Goal: Task Accomplishment & Management: Use online tool/utility

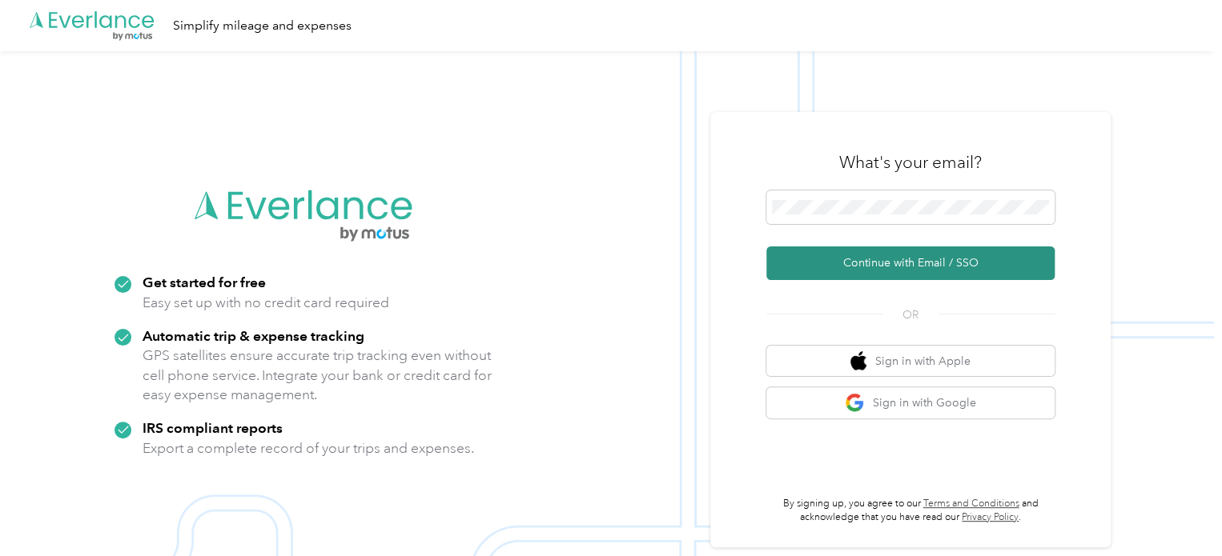
click at [893, 253] on button "Continue with Email / SSO" at bounding box center [910, 264] width 288 height 34
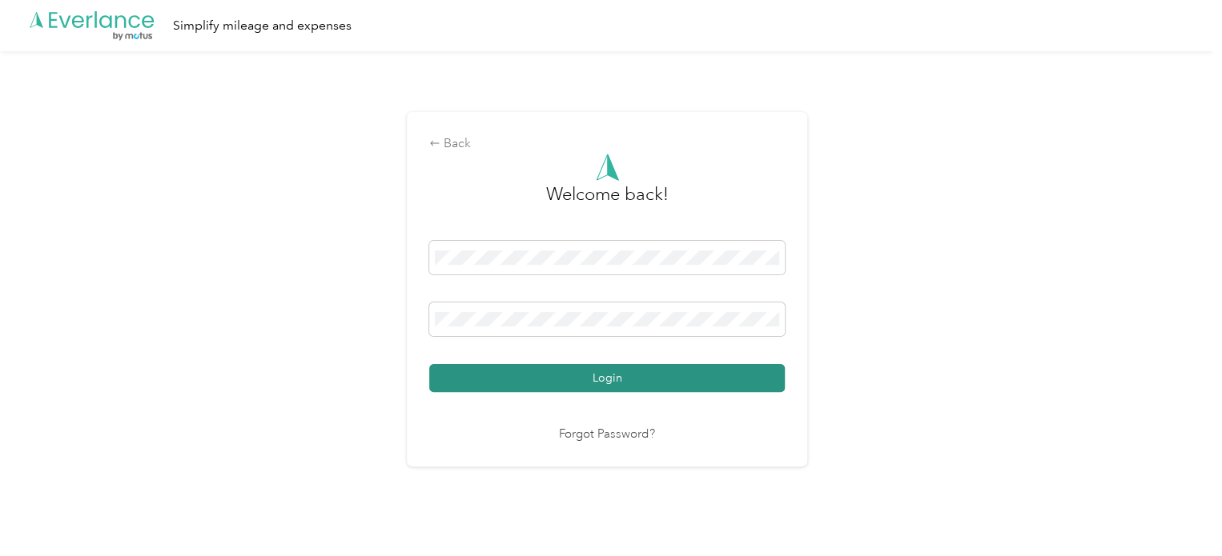
click at [541, 384] on button "Login" at bounding box center [607, 378] width 356 height 28
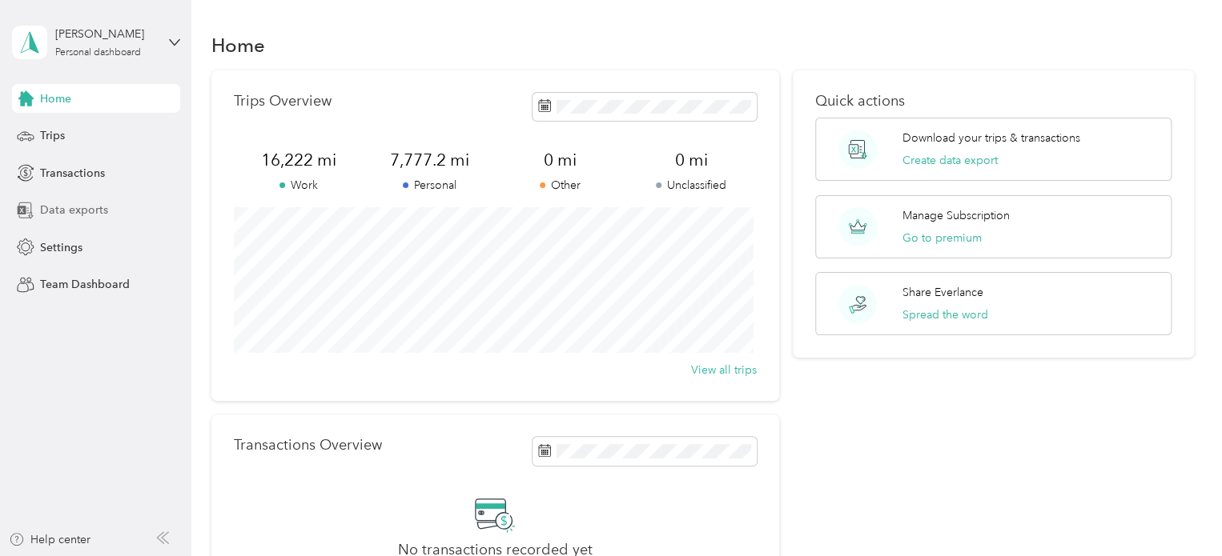
click at [54, 211] on span "Data exports" at bounding box center [74, 210] width 68 height 17
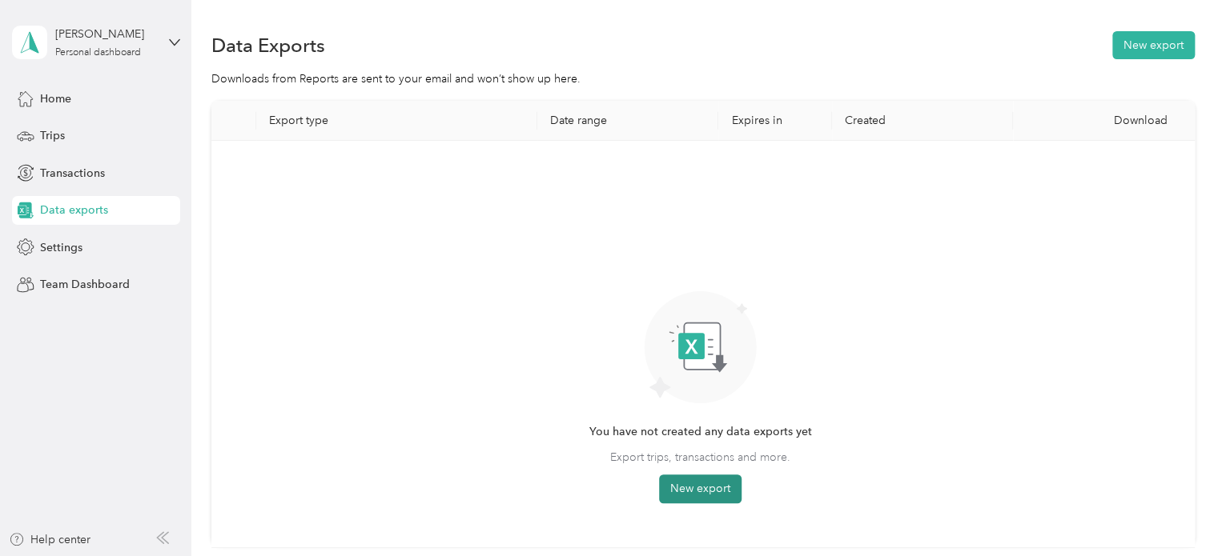
click at [698, 484] on button "New export" at bounding box center [700, 489] width 82 height 29
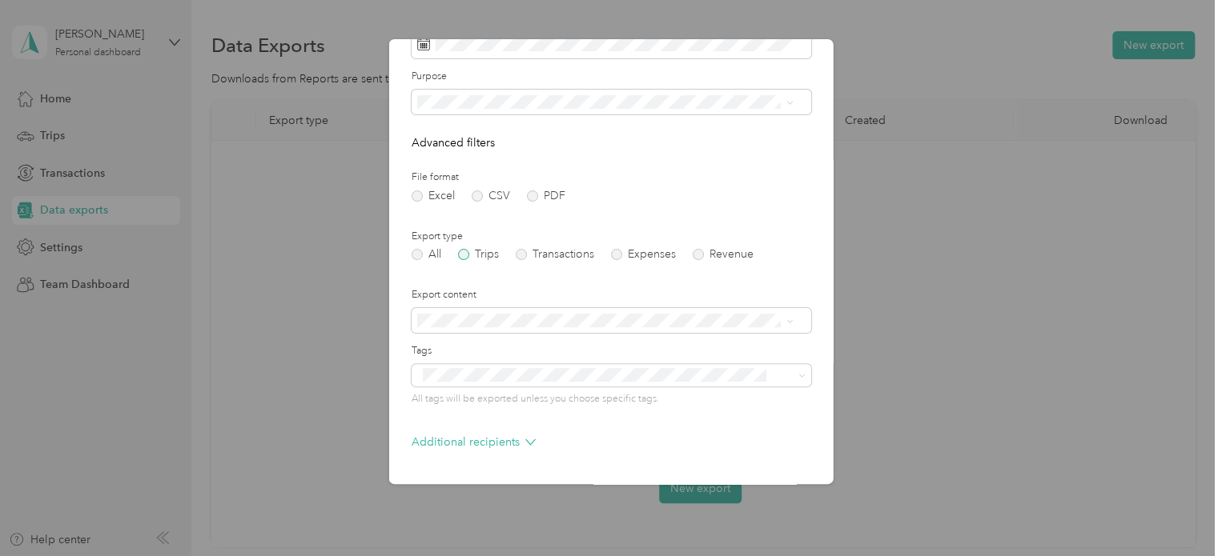
scroll to position [137, 0]
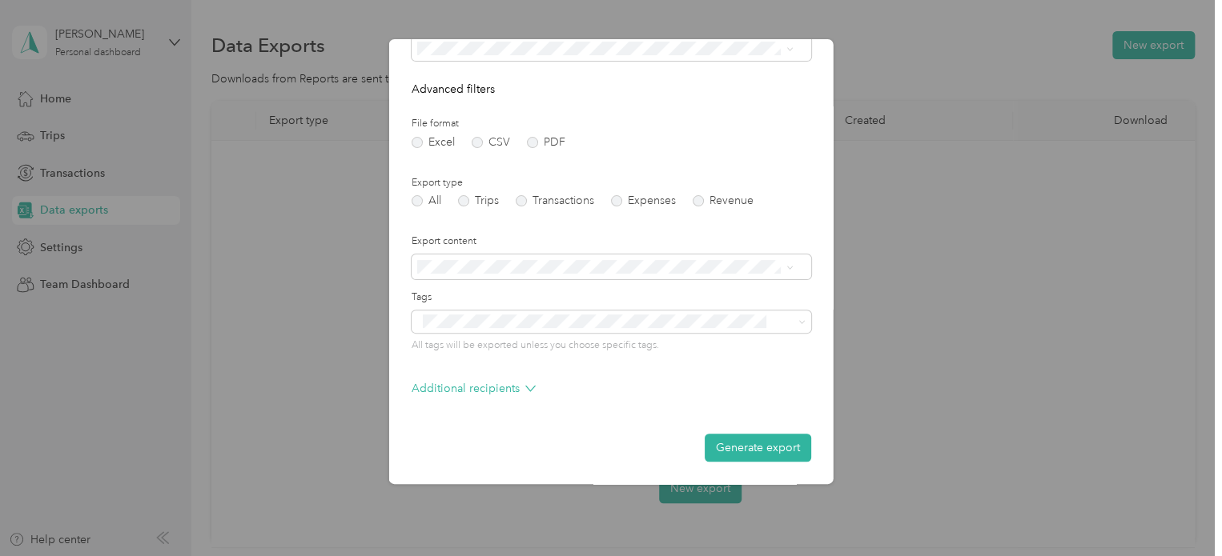
click at [749, 444] on button "Generate export" at bounding box center [758, 448] width 106 height 28
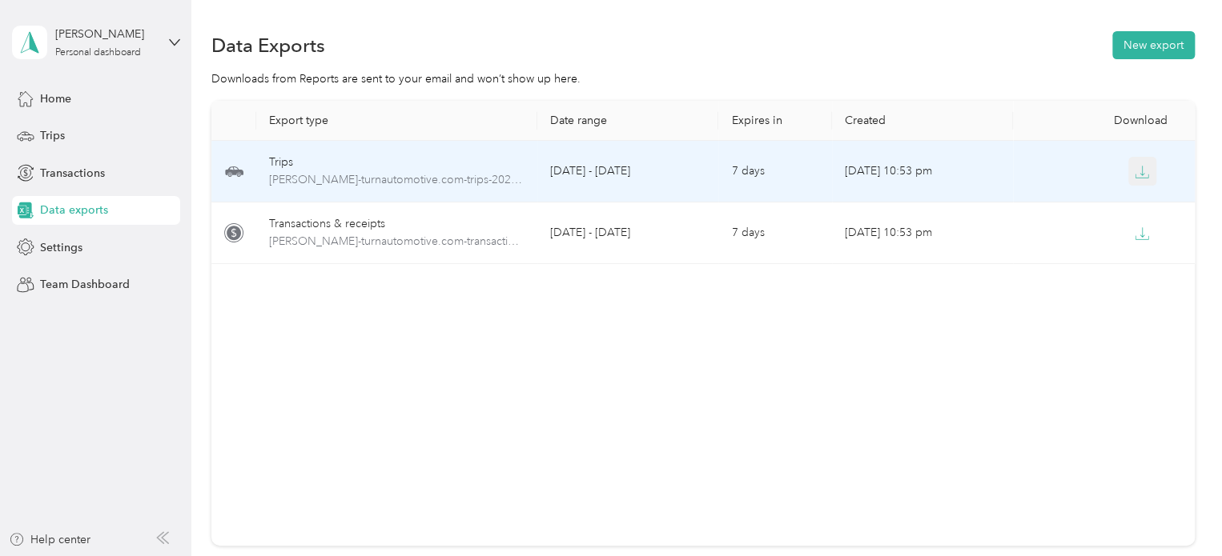
click at [1140, 172] on icon "button" at bounding box center [1142, 172] width 14 height 14
